Goal: Task Accomplishment & Management: Use online tool/utility

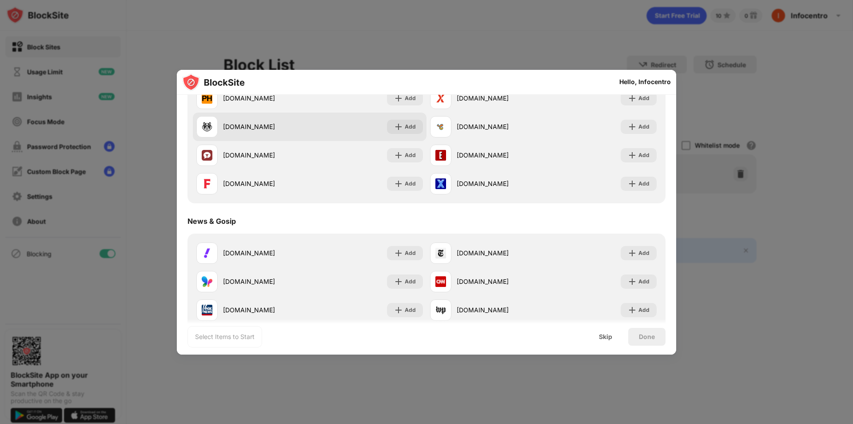
scroll to position [400, 0]
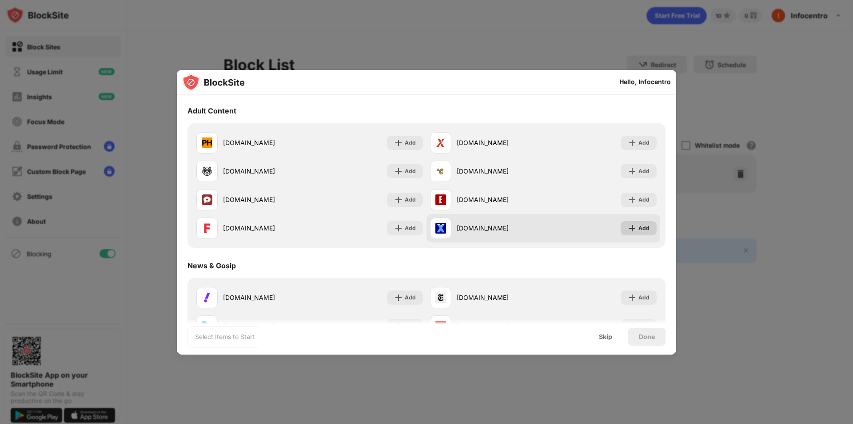
click at [413, 227] on img at bounding box center [632, 228] width 9 height 9
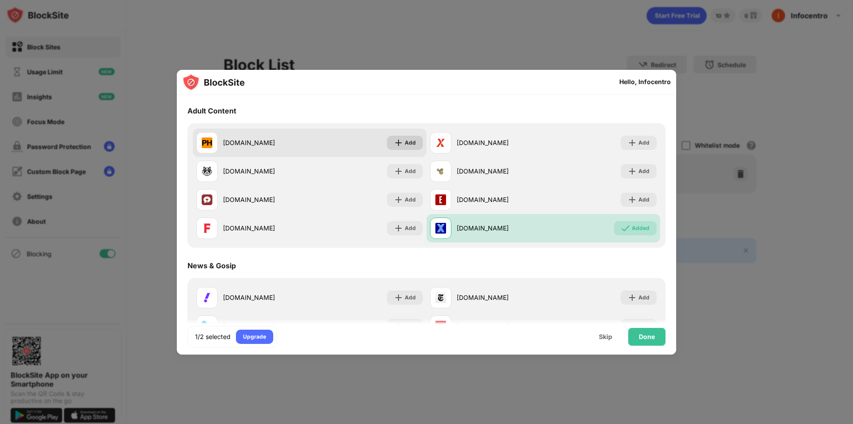
click at [407, 147] on div "Add" at bounding box center [405, 143] width 36 height 14
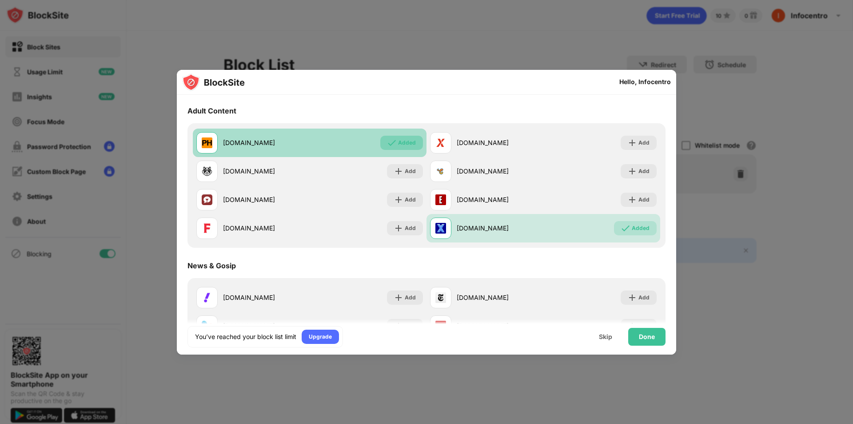
click at [404, 139] on div "Added" at bounding box center [407, 142] width 18 height 9
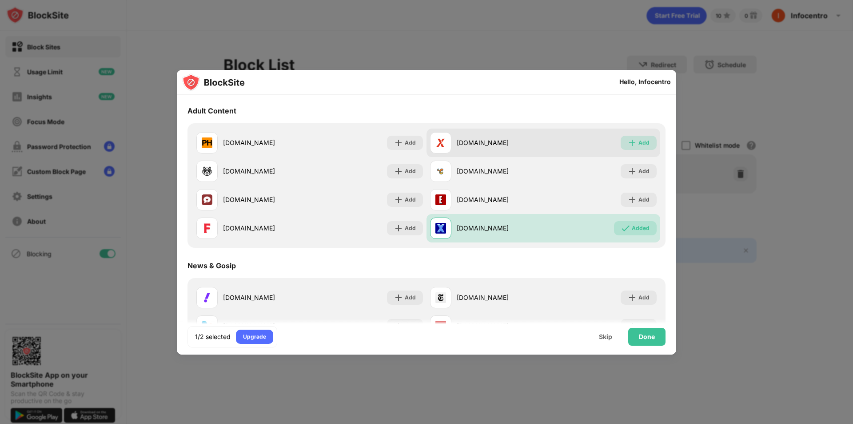
click at [413, 141] on img at bounding box center [632, 142] width 9 height 9
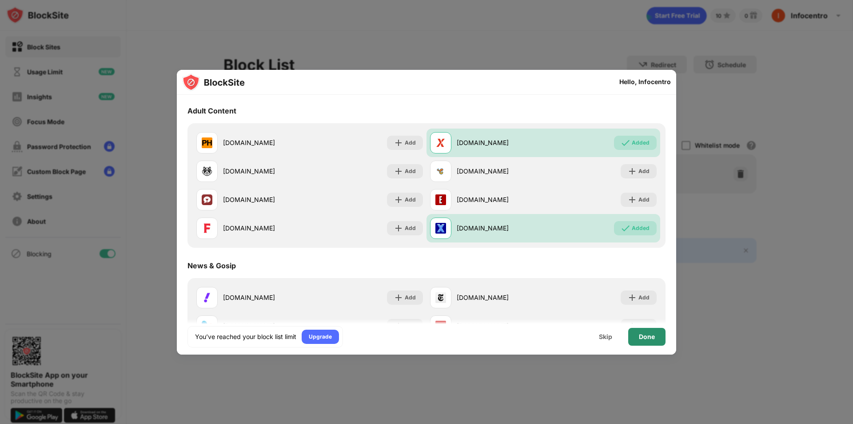
click at [413, 330] on div "Done" at bounding box center [647, 337] width 37 height 18
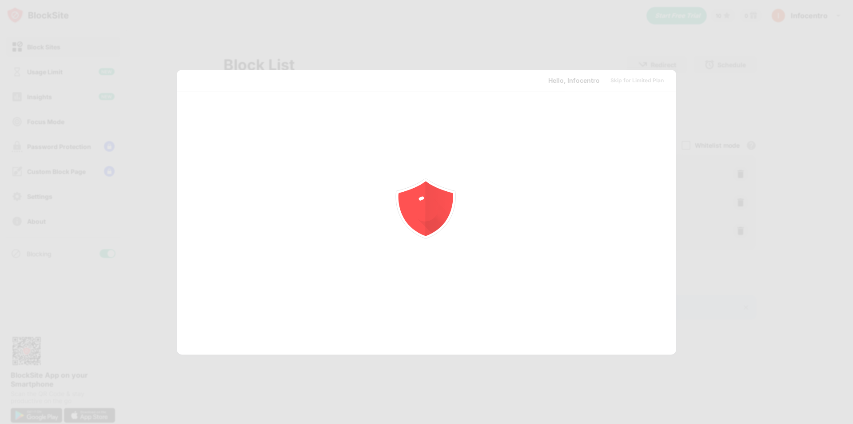
scroll to position [0, 0]
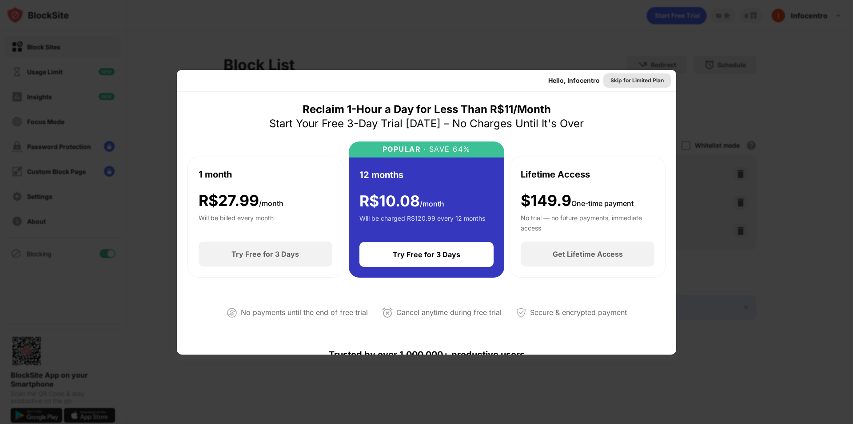
click at [413, 82] on div "Skip for Limited Plan" at bounding box center [637, 80] width 53 height 9
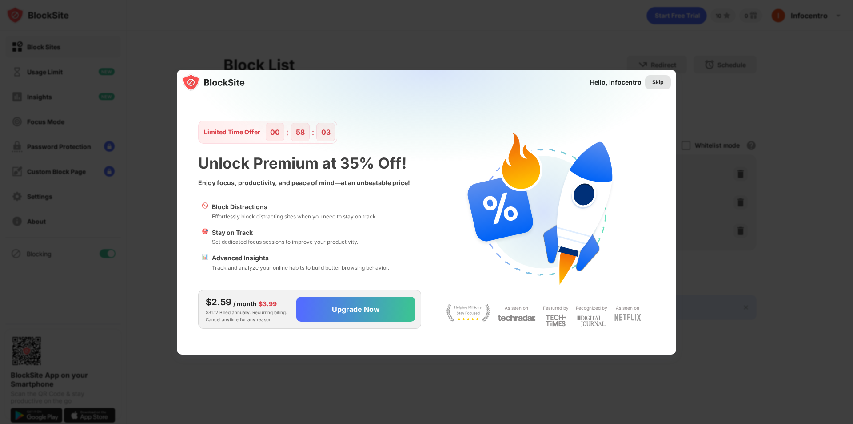
click at [413, 82] on div "Skip" at bounding box center [658, 82] width 26 height 14
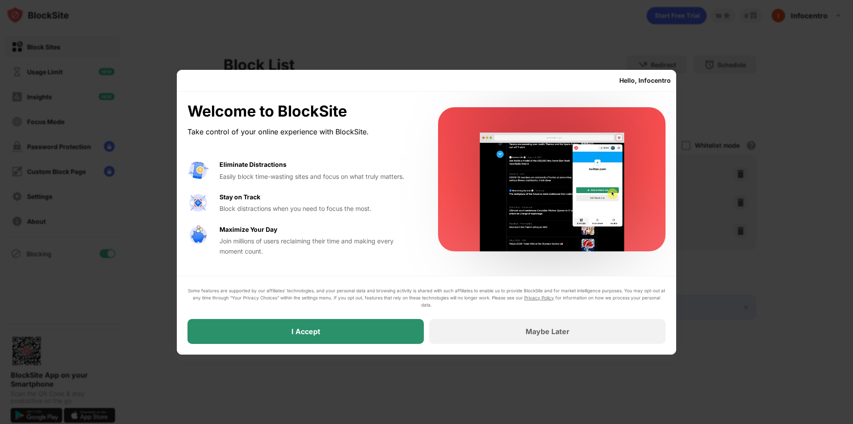
click at [405, 335] on div "I Accept" at bounding box center [306, 331] width 236 height 25
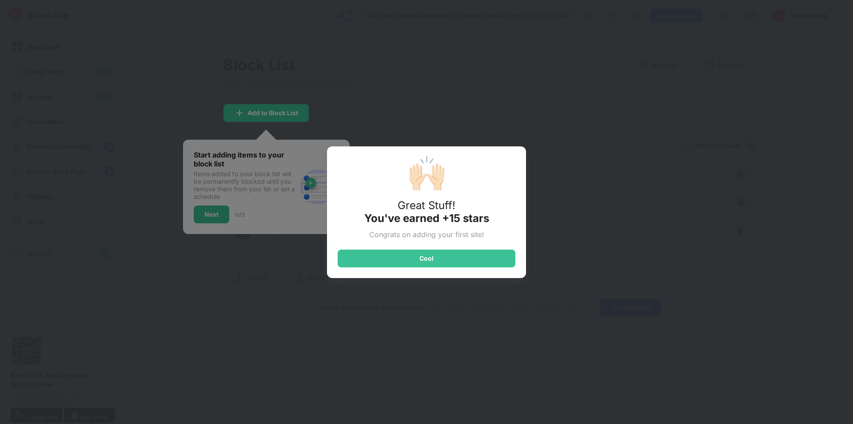
click at [413, 215] on div "🙌🏻 Great Stuff! You've earned +15 stars Congrats on adding your first site! Cool" at bounding box center [426, 212] width 853 height 424
click at [413, 259] on div "Cool" at bounding box center [427, 258] width 178 height 18
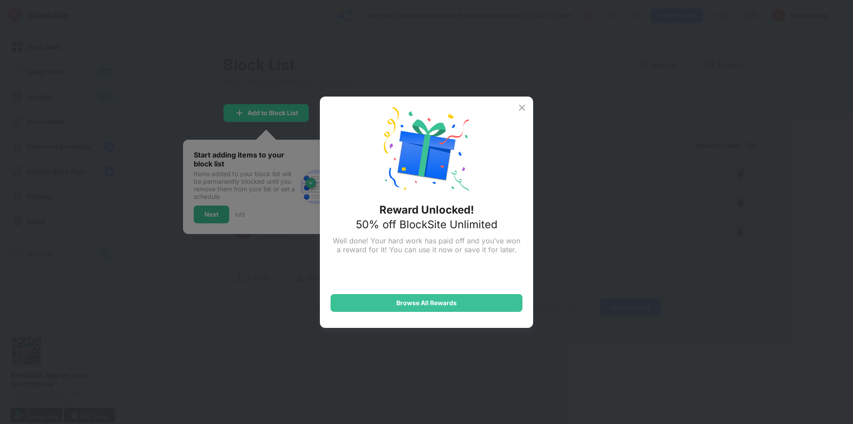
click at [413, 110] on img at bounding box center [522, 107] width 11 height 11
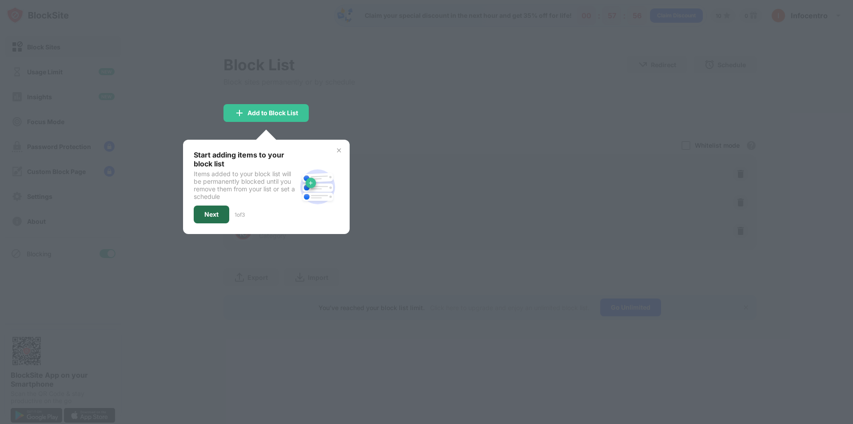
click at [217, 210] on div "Next" at bounding box center [212, 214] width 36 height 18
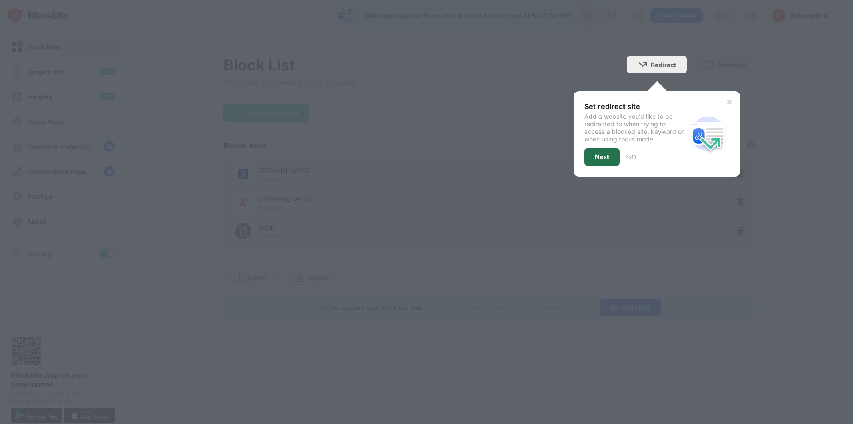
click at [413, 162] on div "Next" at bounding box center [603, 157] width 36 height 18
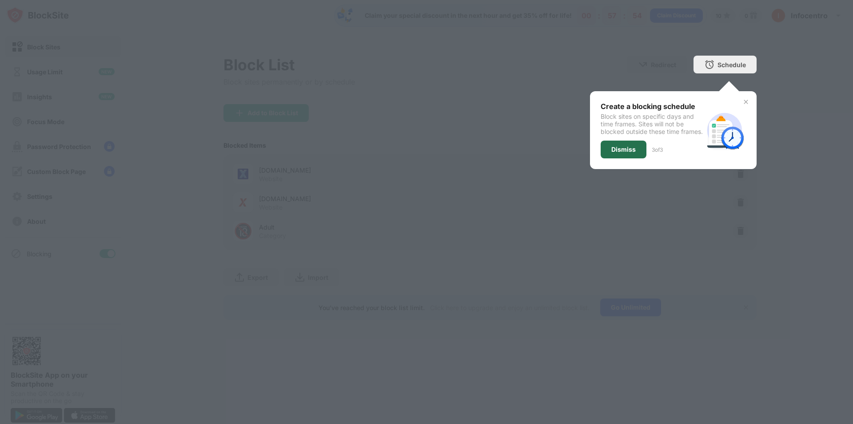
click at [413, 158] on div "Dismiss" at bounding box center [624, 149] width 46 height 18
